Goal: Task Accomplishment & Management: Use online tool/utility

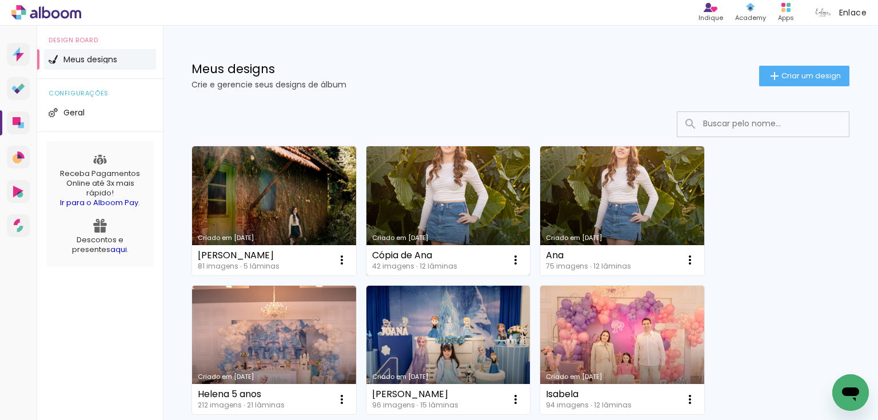
click at [459, 197] on link "Criado em [DATE]" at bounding box center [449, 210] width 164 height 129
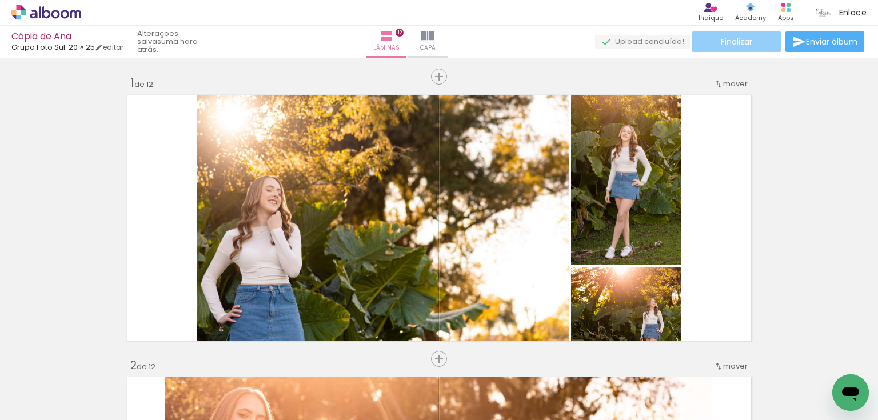
click at [765, 38] on paper-button "Finalizar" at bounding box center [736, 41] width 89 height 21
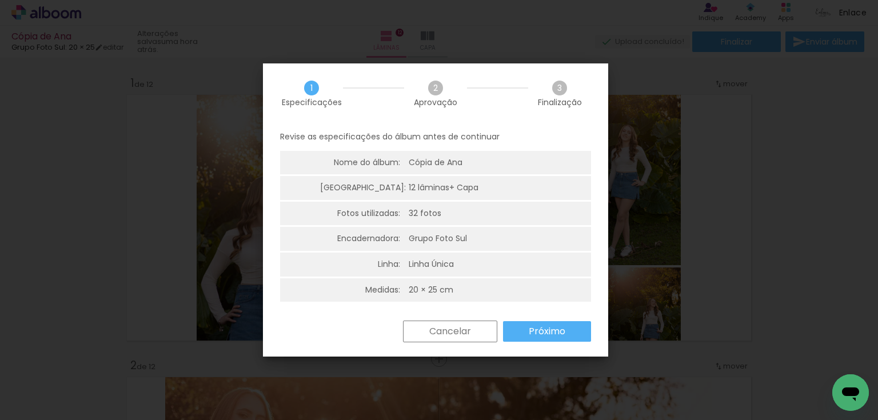
click at [570, 329] on paper-button "Próximo" at bounding box center [547, 331] width 88 height 21
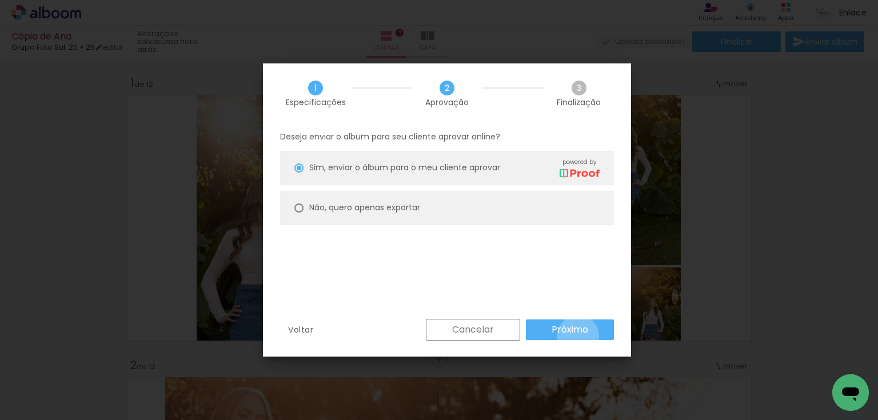
click at [579, 336] on paper-button "Próximo" at bounding box center [570, 330] width 88 height 21
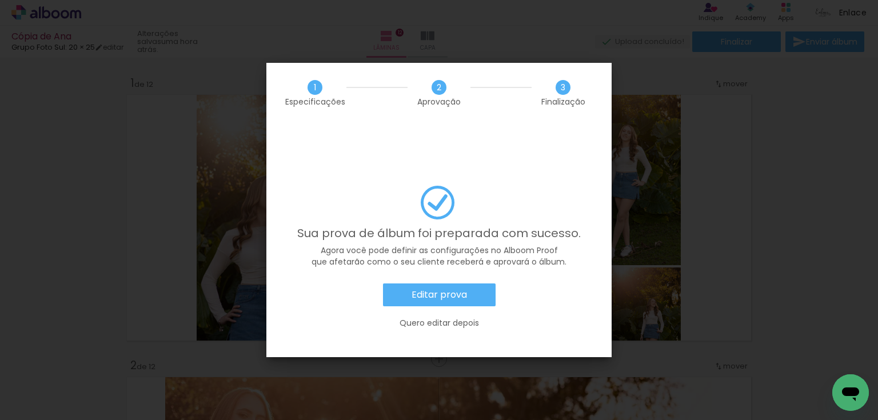
click at [0, 0] on slot "Editar prova" at bounding box center [0, 0] width 0 height 0
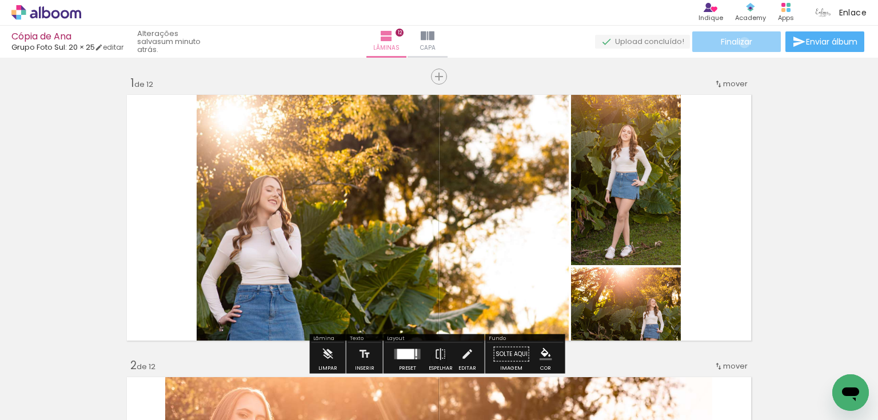
click at [740, 42] on span "Finalizar" at bounding box center [736, 42] width 31 height 8
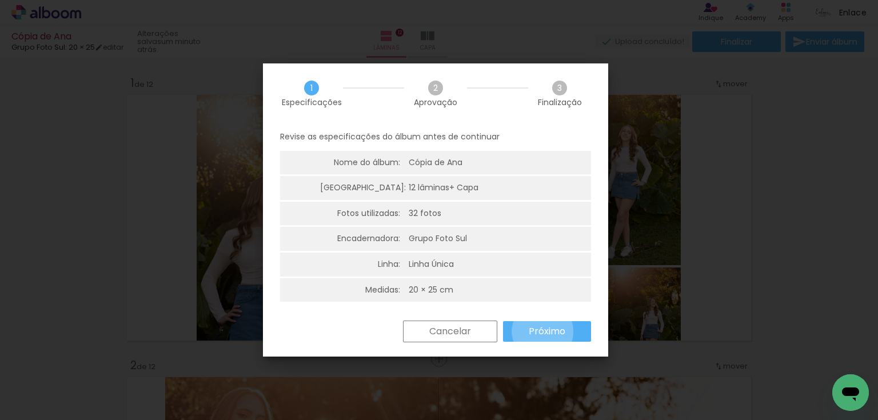
click at [0, 0] on slot "Próximo" at bounding box center [0, 0] width 0 height 0
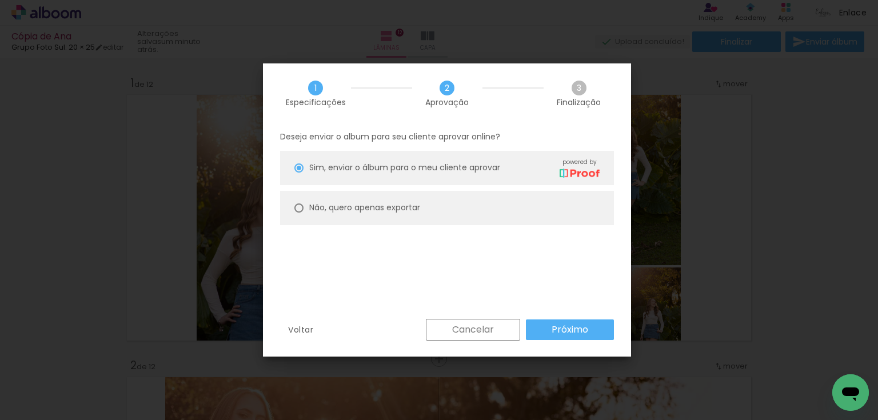
click at [479, 212] on paper-radio-button "Não, quero apenas exportar" at bounding box center [447, 208] width 334 height 34
type paper-radio-button "on"
click at [549, 325] on paper-button "Próximo" at bounding box center [570, 330] width 88 height 21
type input "Alta, 300 DPI"
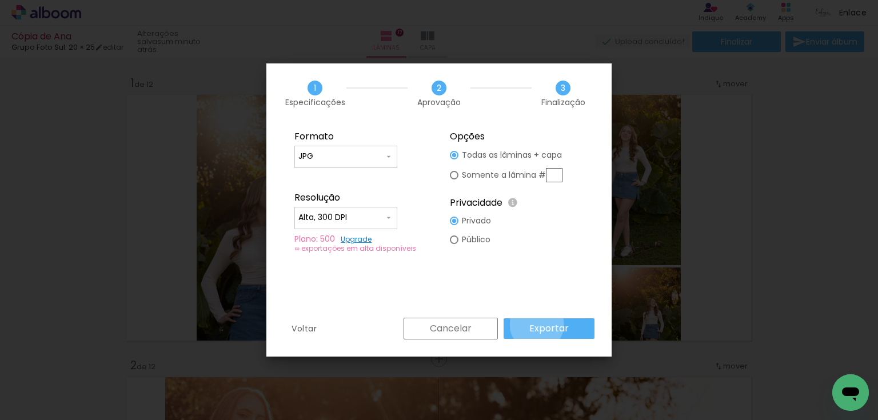
click at [0, 0] on slot "Exportar" at bounding box center [0, 0] width 0 height 0
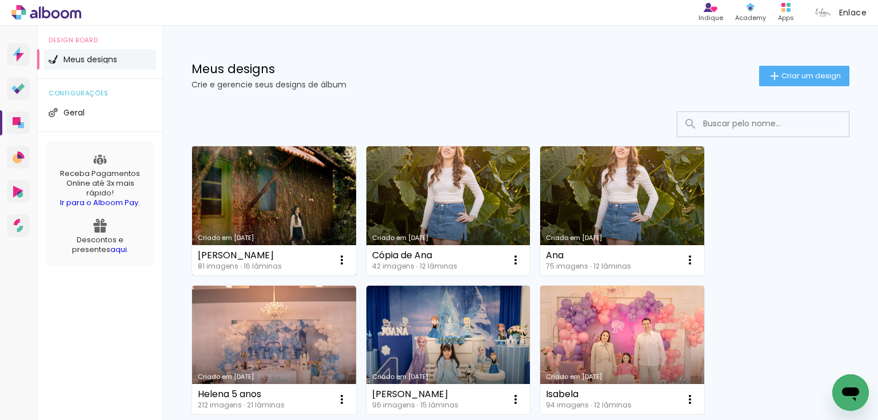
click at [282, 180] on link "Criado em [DATE]" at bounding box center [274, 210] width 164 height 129
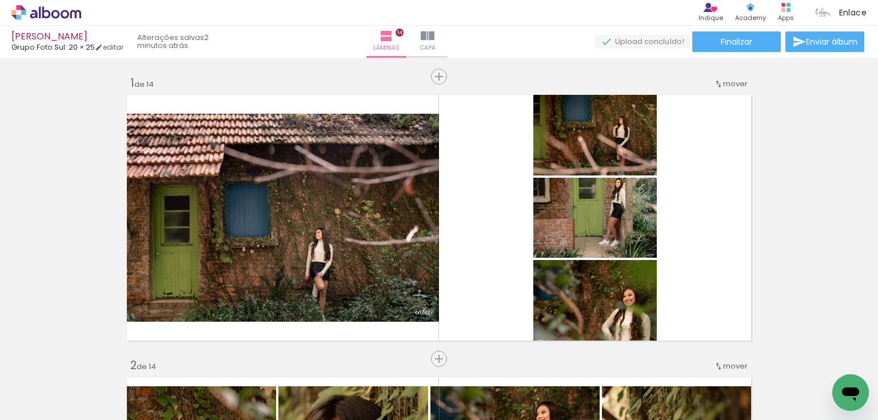
scroll to position [785, 0]
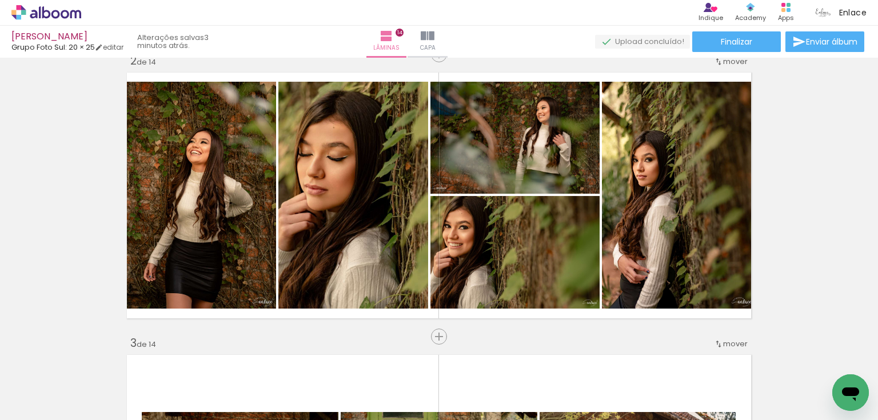
scroll to position [785, 0]
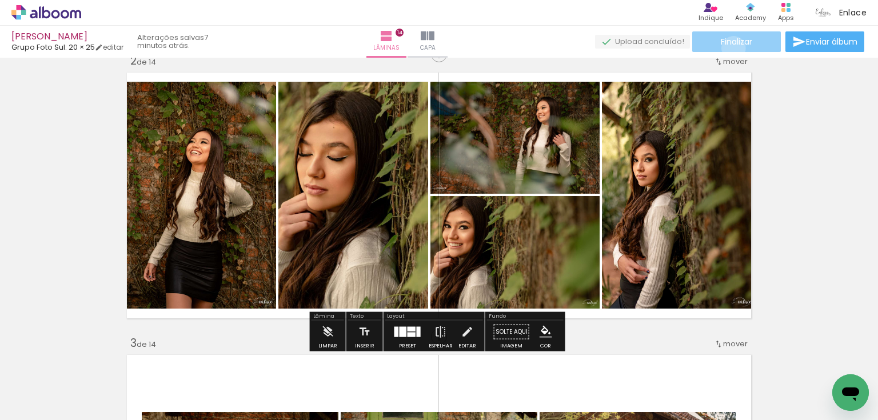
click at [730, 48] on paper-button "Finalizar" at bounding box center [736, 41] width 89 height 21
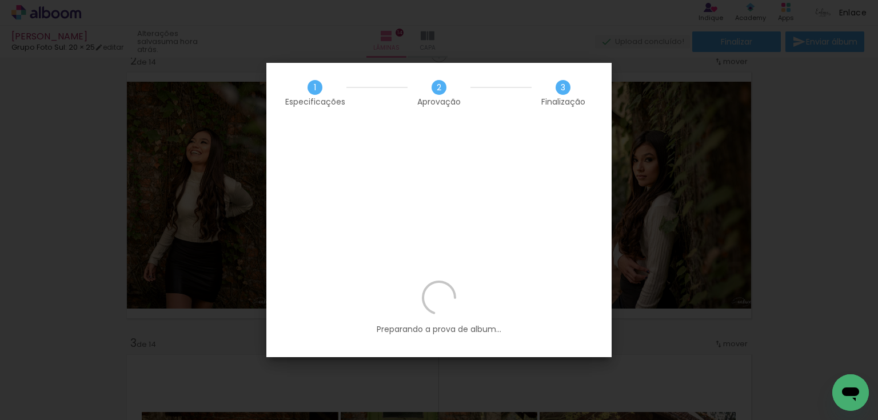
scroll to position [785, 0]
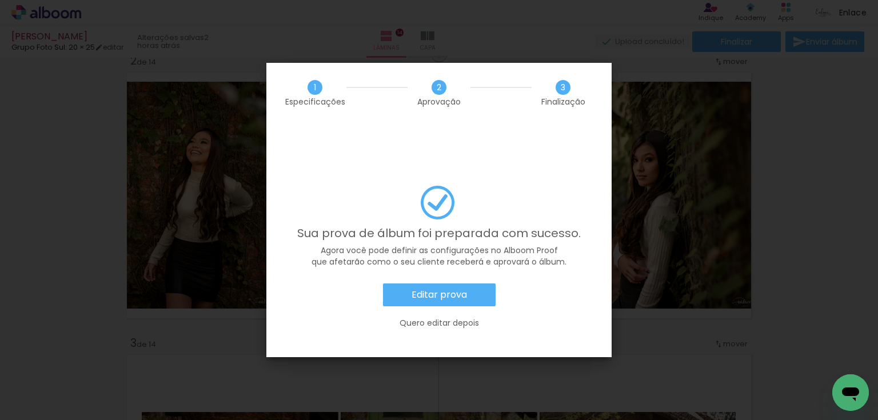
click at [0, 0] on slot "Editar prova" at bounding box center [0, 0] width 0 height 0
